Goal: Navigation & Orientation: Understand site structure

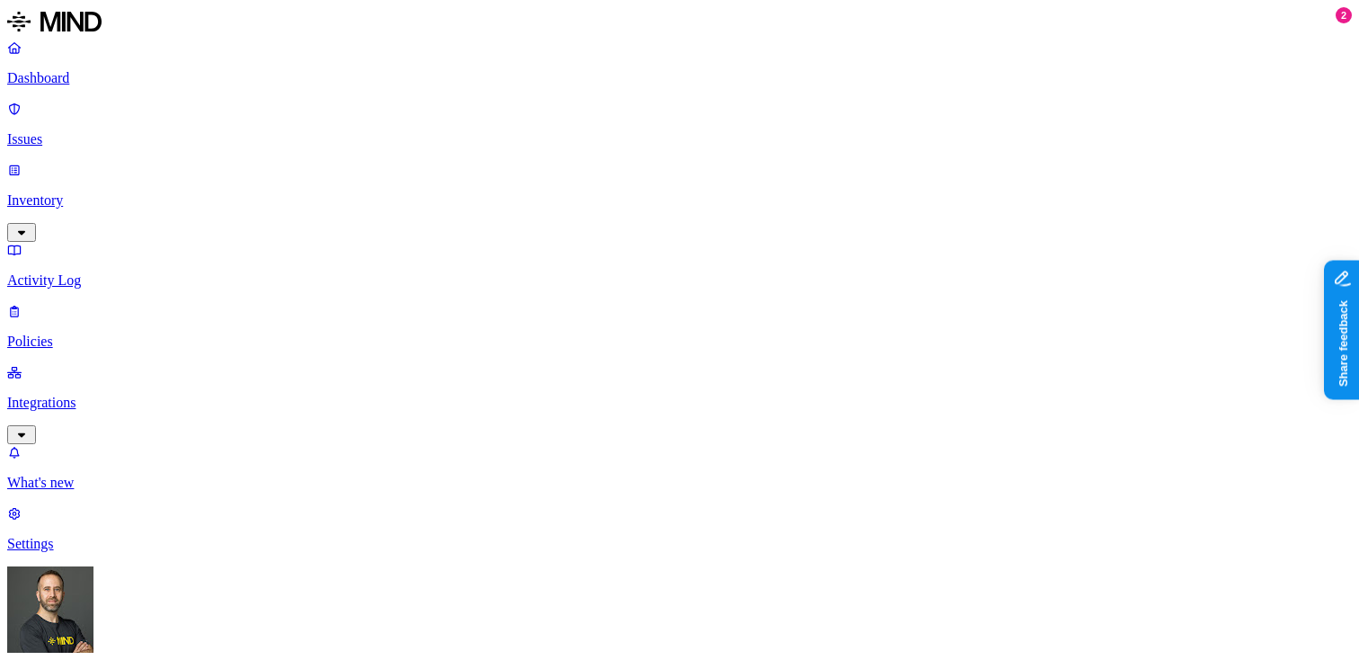
click at [104, 75] on p "Dashboard" at bounding box center [679, 78] width 1344 height 16
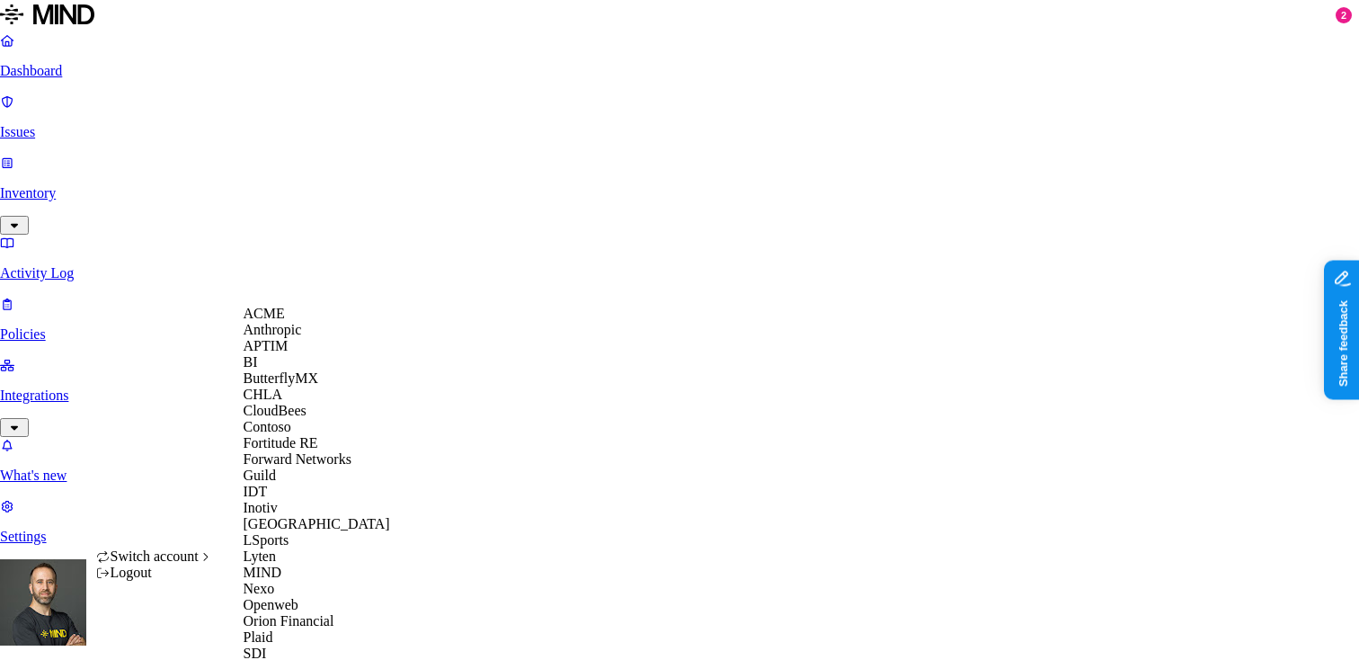
scroll to position [633, 0]
click at [299, 645] on div "SDI" at bounding box center [331, 653] width 174 height 16
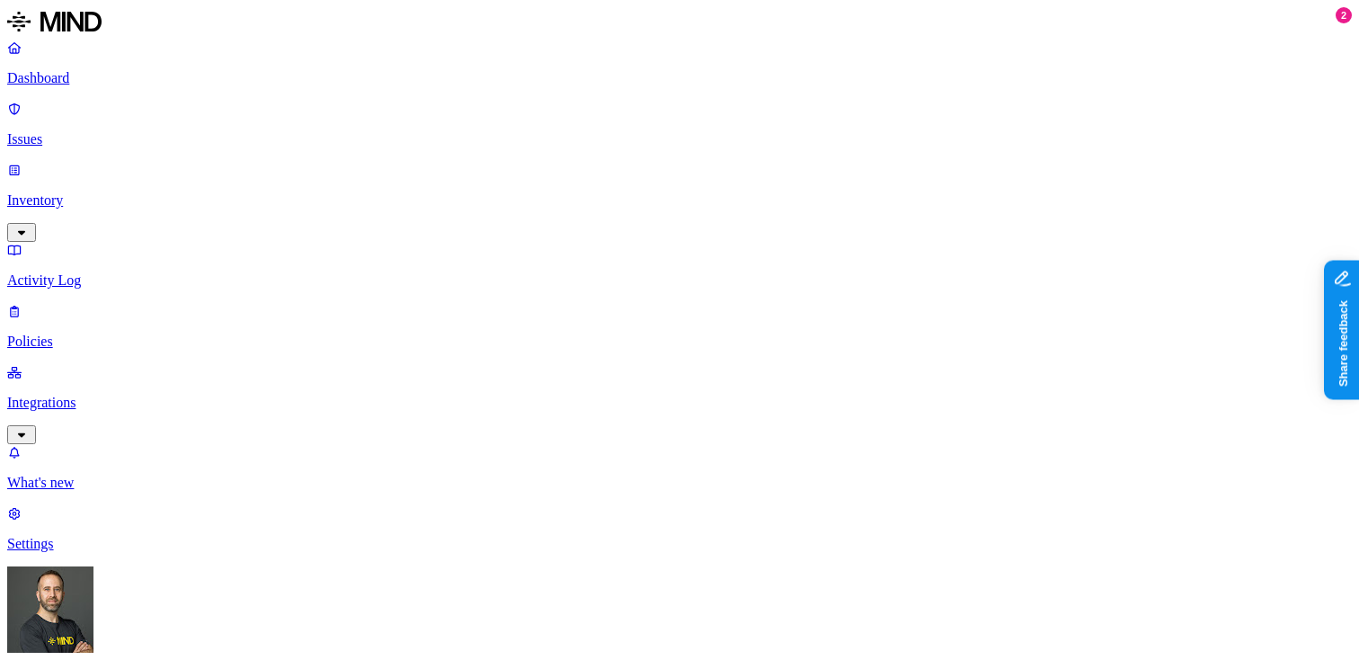
click at [131, 131] on p "Issues" at bounding box center [679, 139] width 1344 height 16
click at [106, 192] on p "Inventory" at bounding box center [679, 200] width 1344 height 16
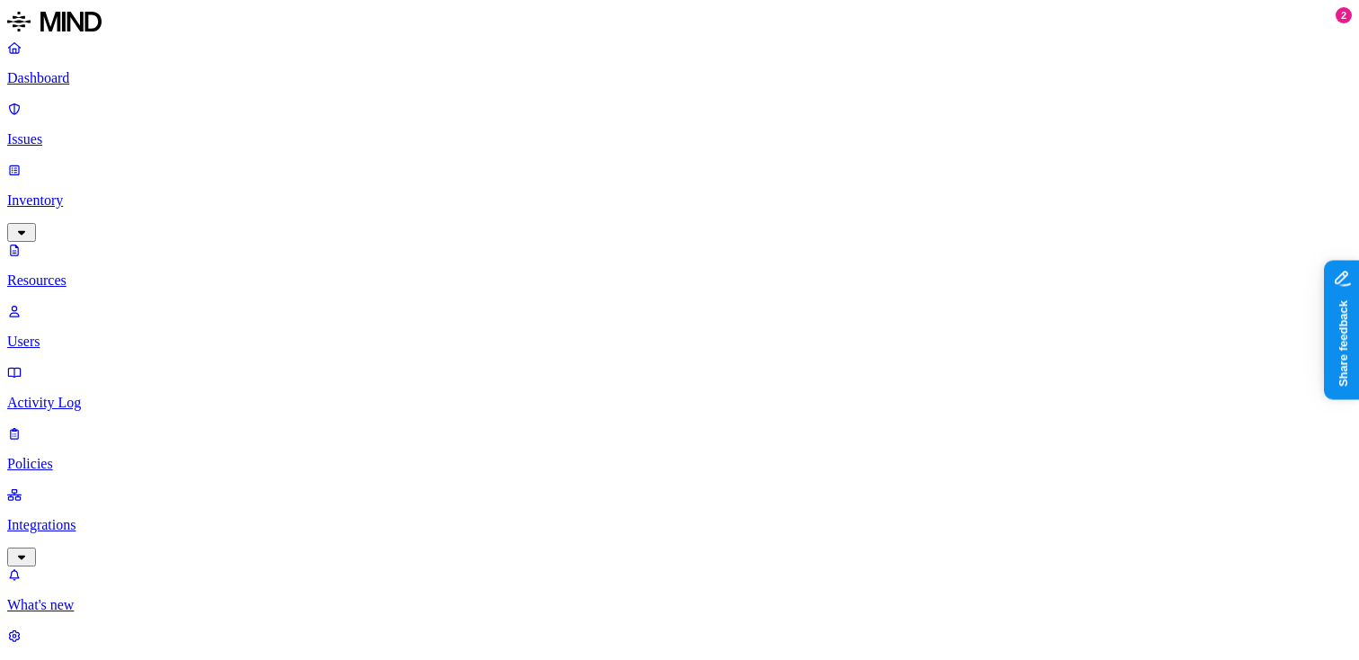
click at [129, 72] on p "Dashboard" at bounding box center [679, 78] width 1344 height 16
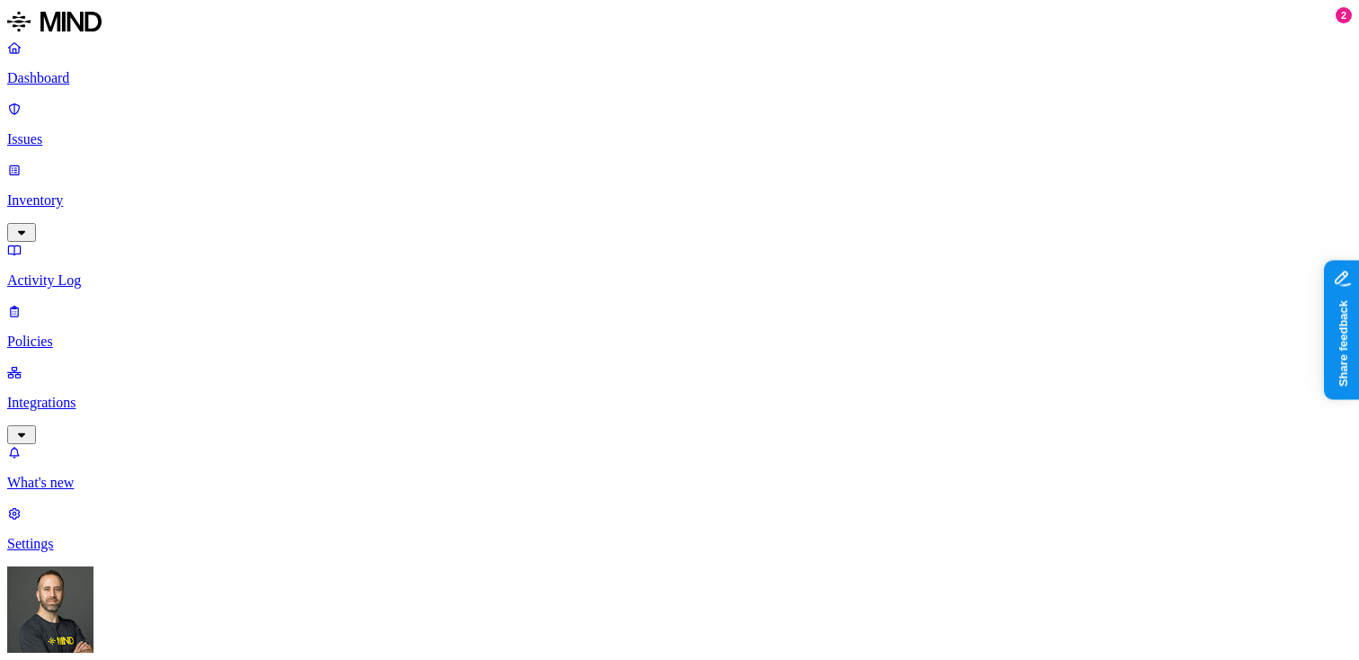
click at [127, 192] on p "Inventory" at bounding box center [679, 200] width 1344 height 16
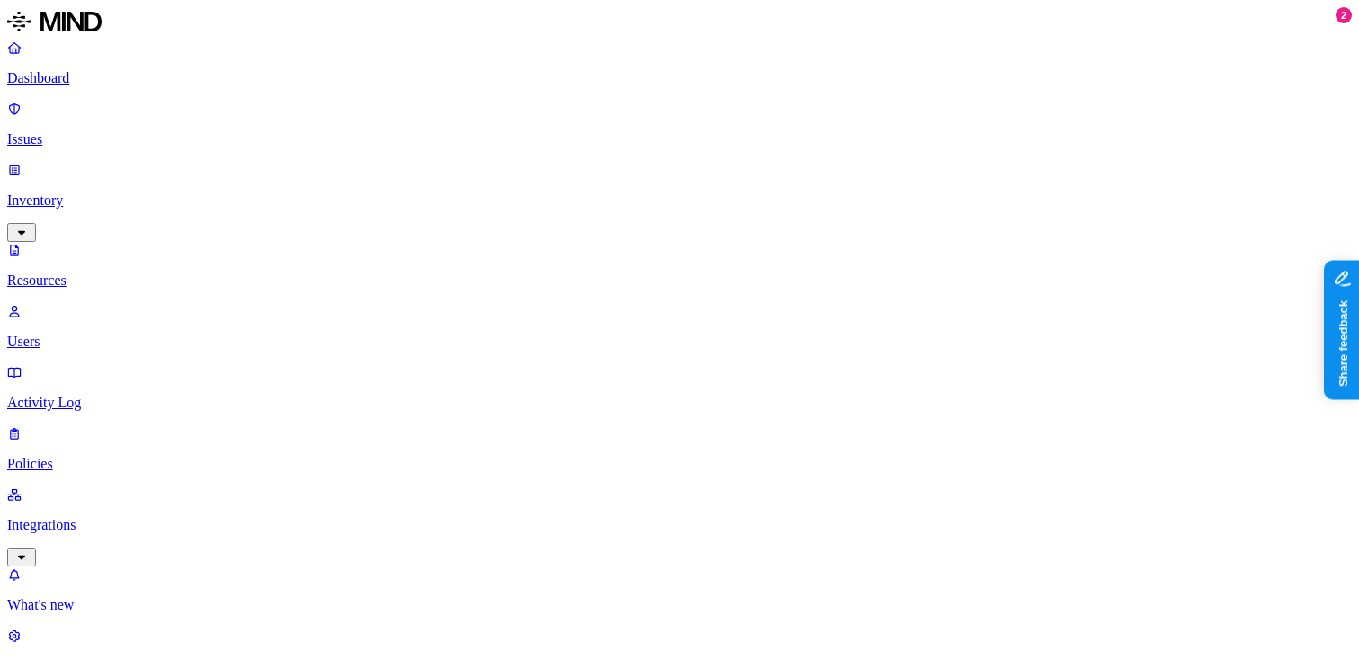
click at [535, 102] on div "PII / PHI" at bounding box center [535, 131] width 0 height 83
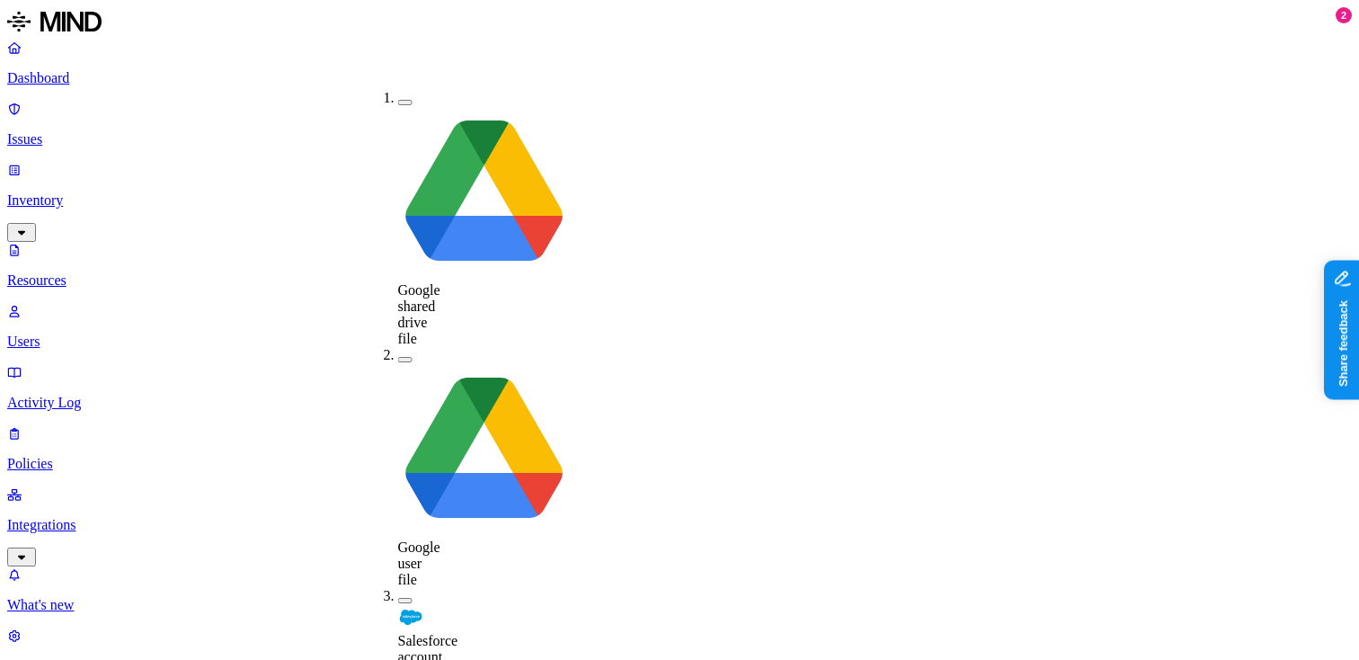
click at [398, 598] on button "button" at bounding box center [405, 600] width 14 height 5
click at [398, 588] on button "button" at bounding box center [405, 597] width 14 height 19
click at [80, 71] on p "Dashboard" at bounding box center [679, 78] width 1344 height 16
